Goal: Task Accomplishment & Management: Complete application form

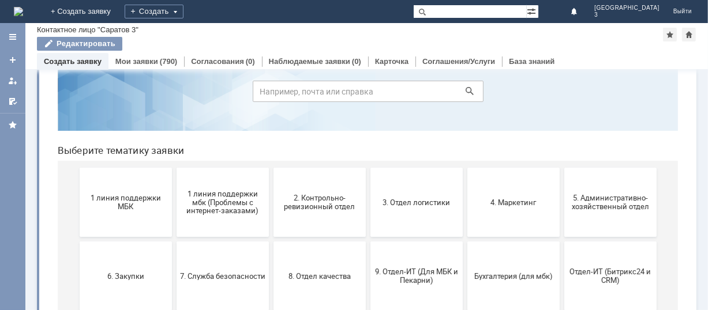
scroll to position [77, 0]
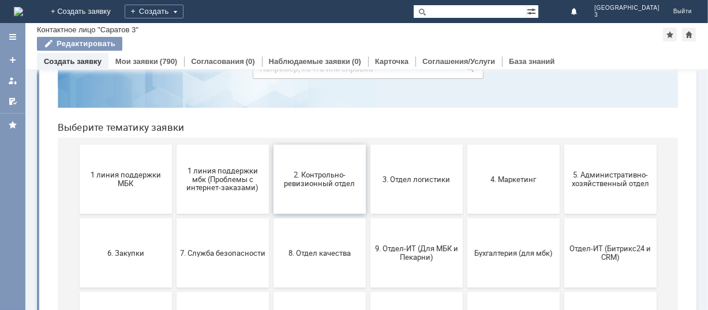
click at [310, 198] on button "2. Контрольно-ревизионный отдел" at bounding box center [319, 179] width 92 height 69
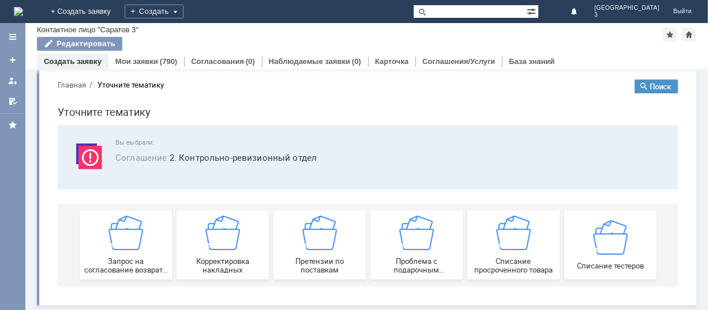
scroll to position [12, 0]
click at [609, 247] on img at bounding box center [609, 237] width 35 height 35
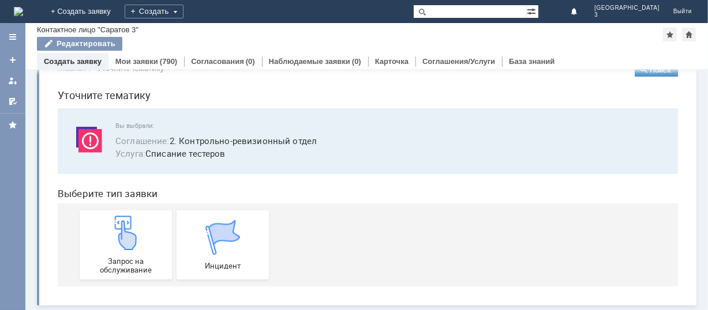
scroll to position [29, 0]
click at [117, 236] on img at bounding box center [125, 233] width 35 height 35
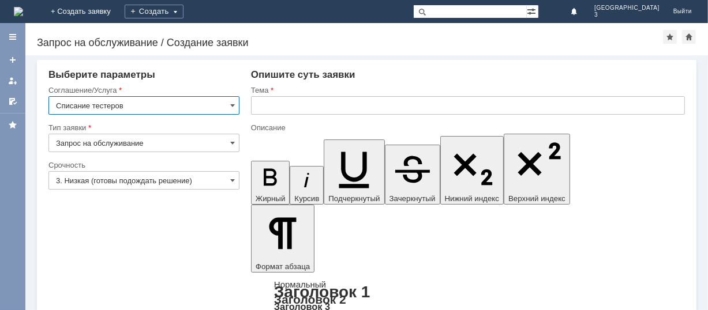
click at [226, 181] on input "3. Низкая (готовы подождать решение)" at bounding box center [143, 180] width 191 height 18
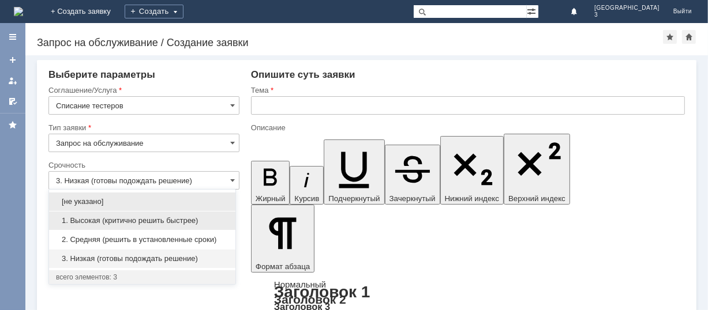
click at [182, 220] on span "1. Высокая (критично решить быстрее)" at bounding box center [142, 220] width 172 height 9
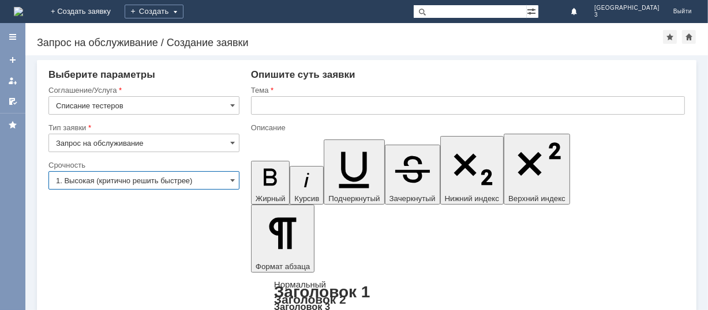
type input "1. Высокая (критично решить быстрее)"
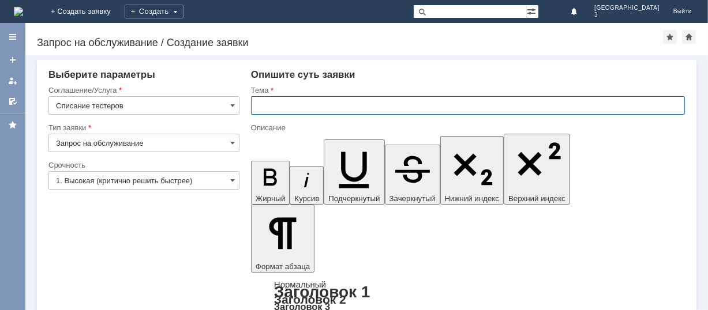
click at [286, 99] on input "text" at bounding box center [468, 105] width 434 height 18
click at [335, 107] on input "[PERSON_NAME]" at bounding box center [468, 105] width 434 height 18
type input "[PERSON_NAME]"
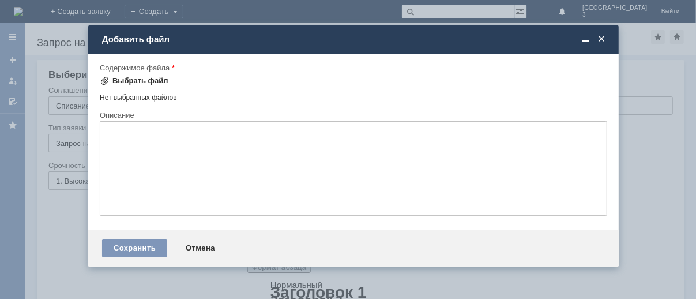
click at [144, 78] on div "Выбрать файл" at bounding box center [140, 80] width 56 height 9
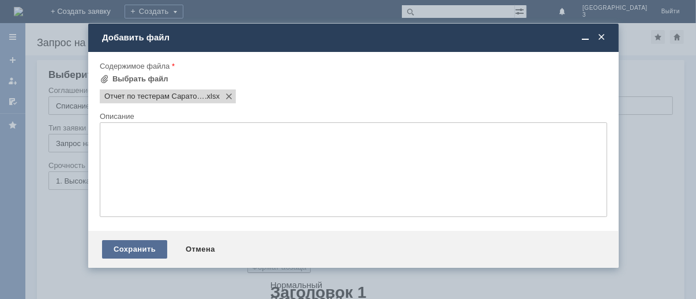
click at [140, 258] on div "Сохранить" at bounding box center [134, 249] width 65 height 18
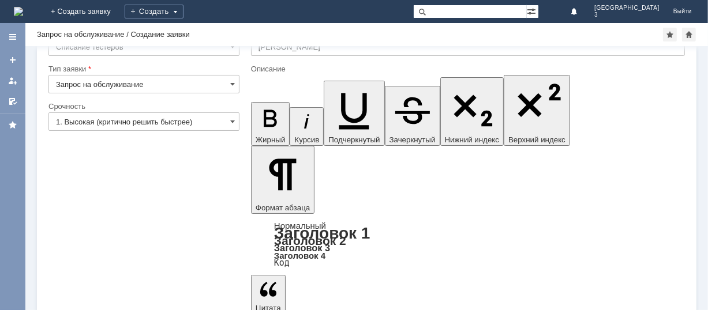
scroll to position [46, 0]
